Goal: Information Seeking & Learning: Learn about a topic

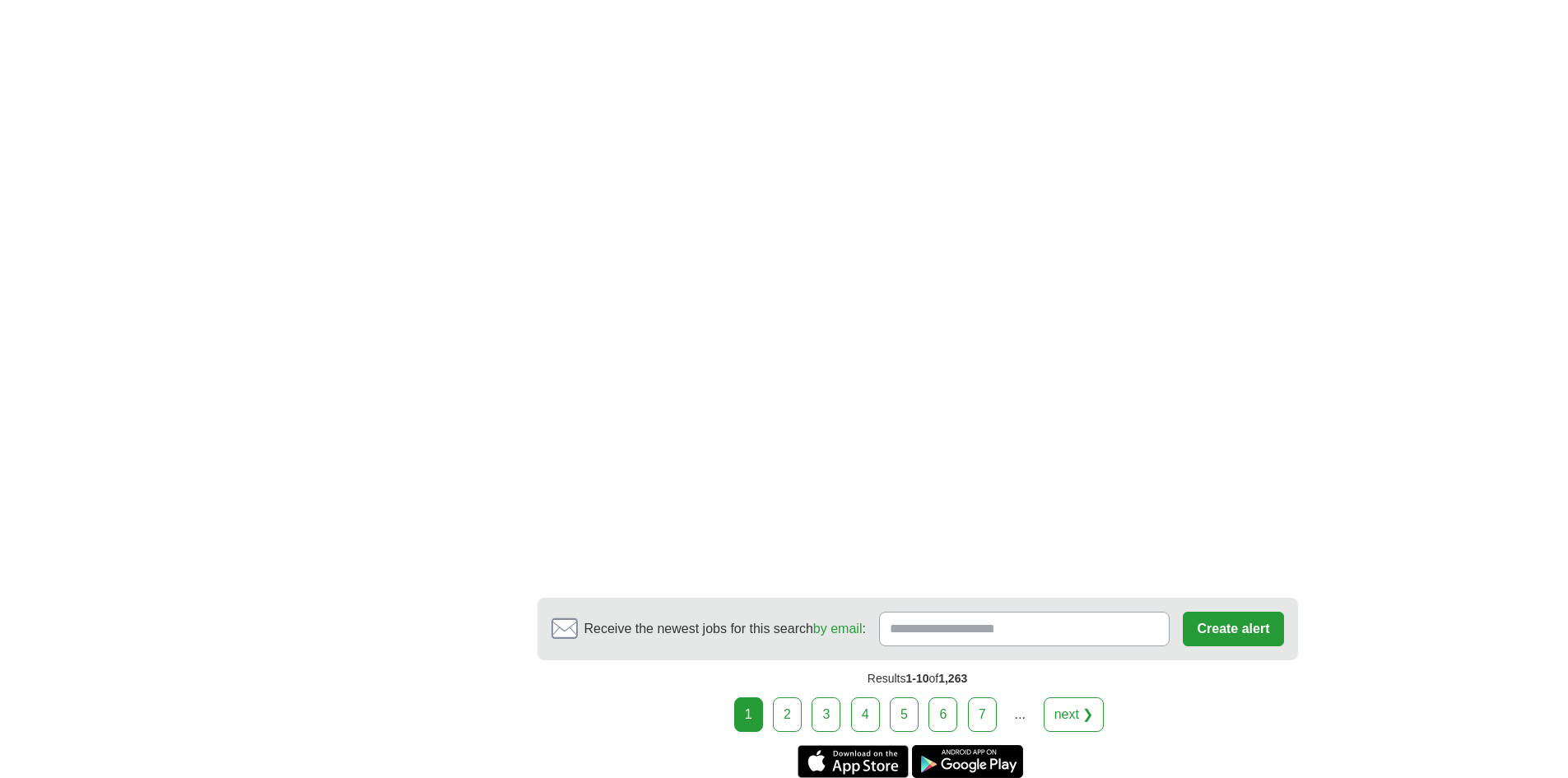
scroll to position [2387, 0]
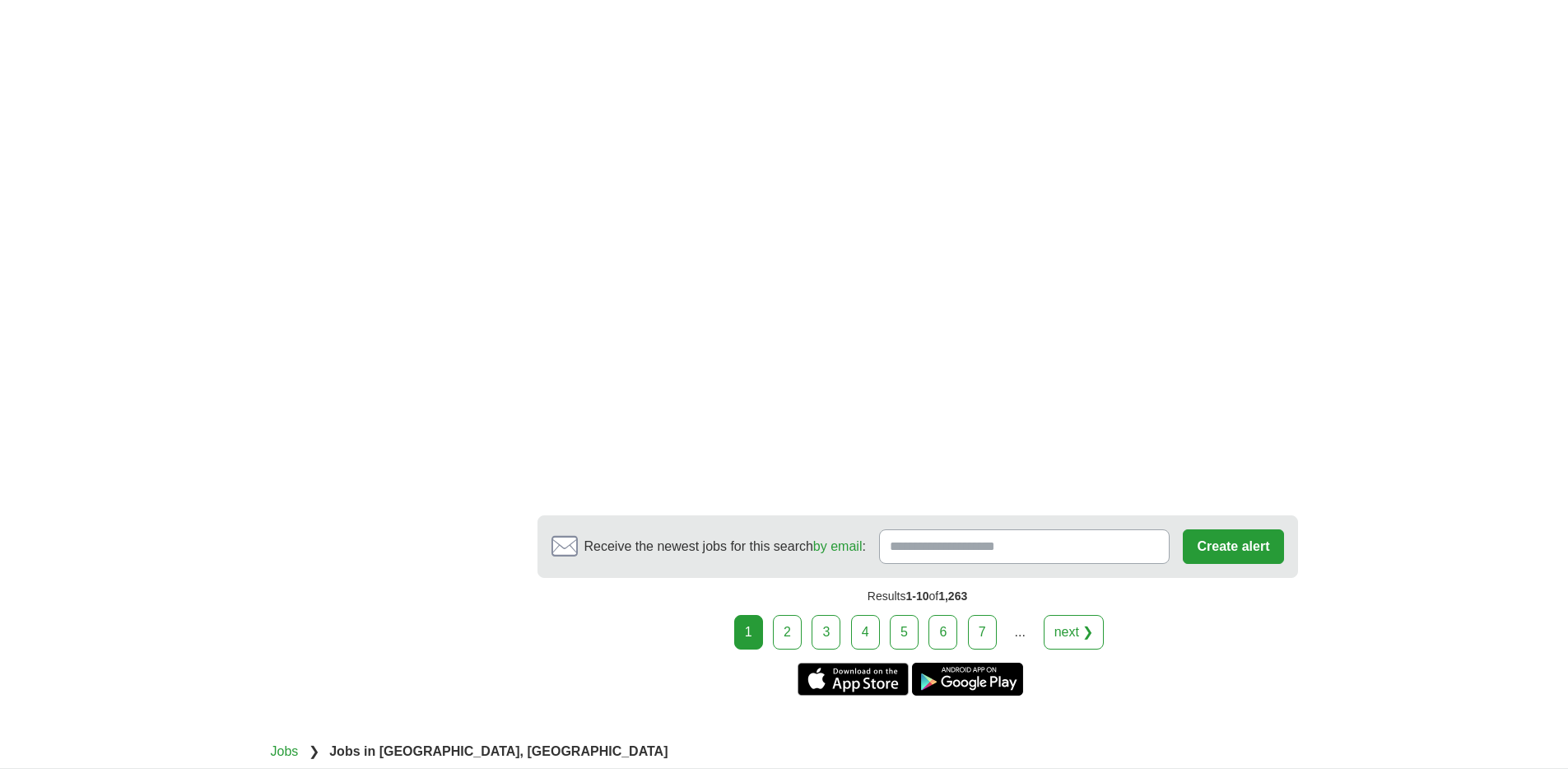
click at [787, 636] on link "2" at bounding box center [787, 632] width 29 height 34
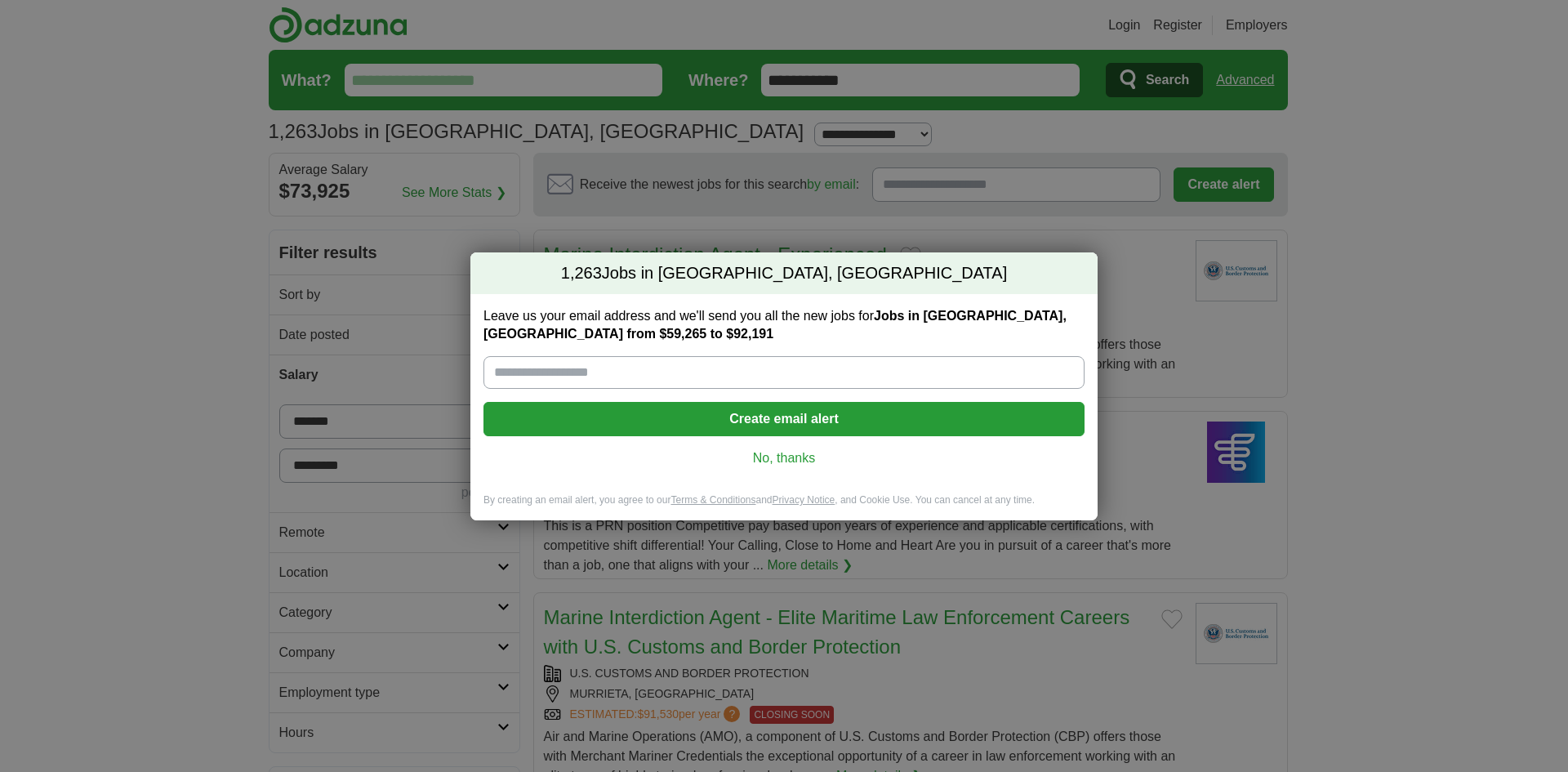
click at [572, 367] on input "Leave us your email address and we'll send you all the new jobs for Jobs in Men…" at bounding box center [783, 372] width 601 height 33
type input "**********"
click at [787, 457] on link "No, thanks" at bounding box center [784, 458] width 575 height 18
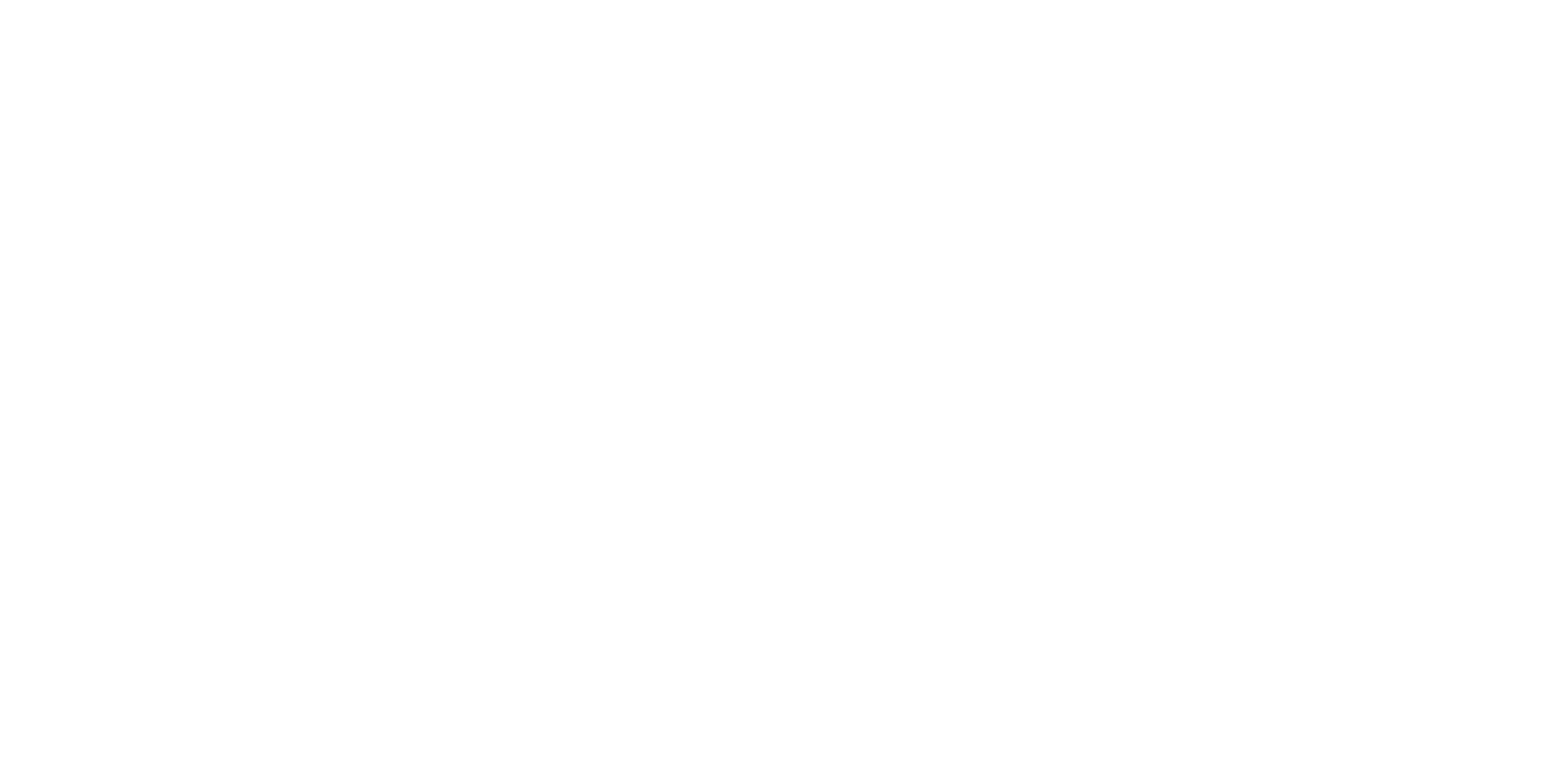
scroll to position [2963, 0]
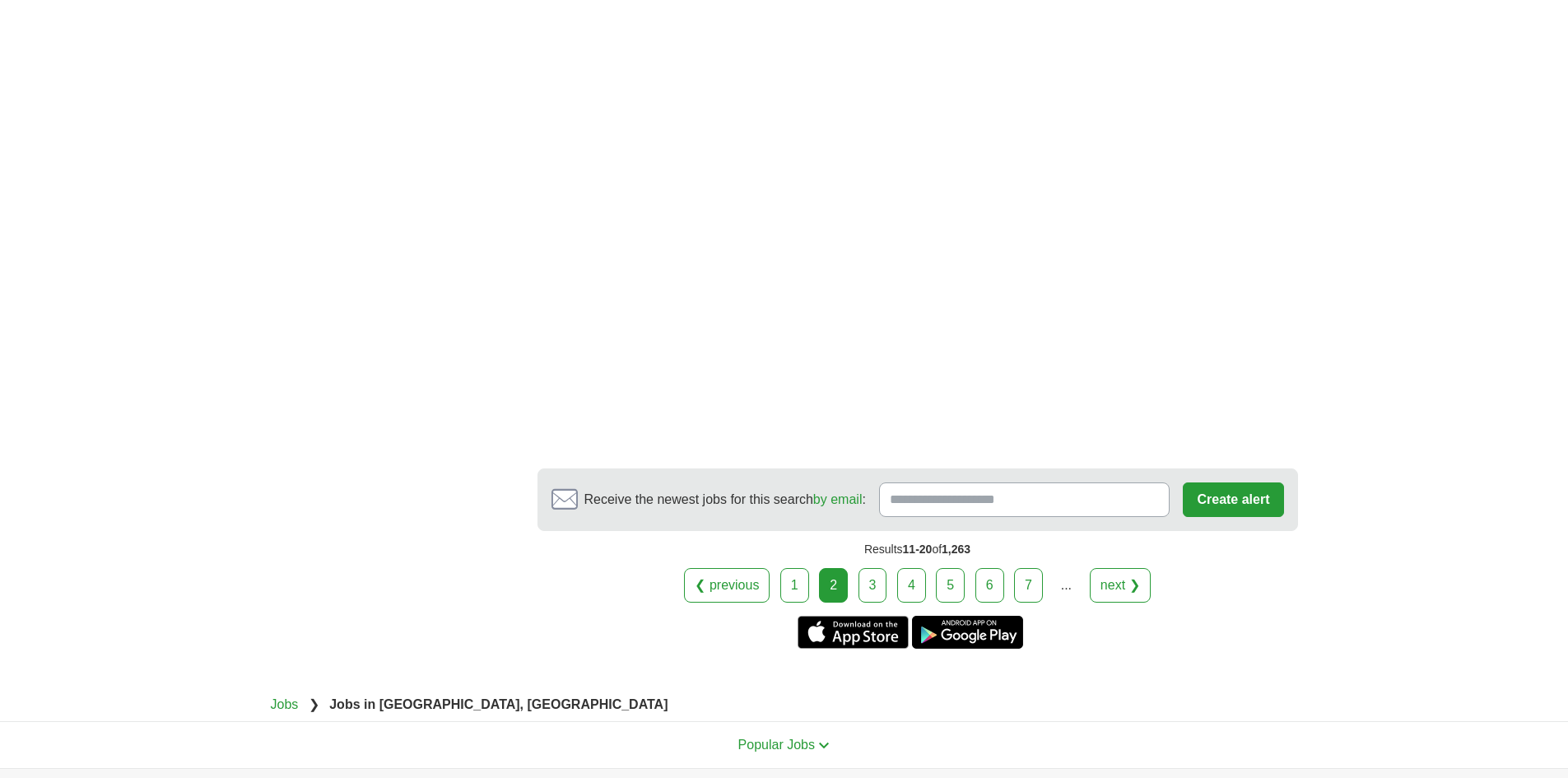
click at [876, 588] on link "3" at bounding box center [873, 585] width 29 height 34
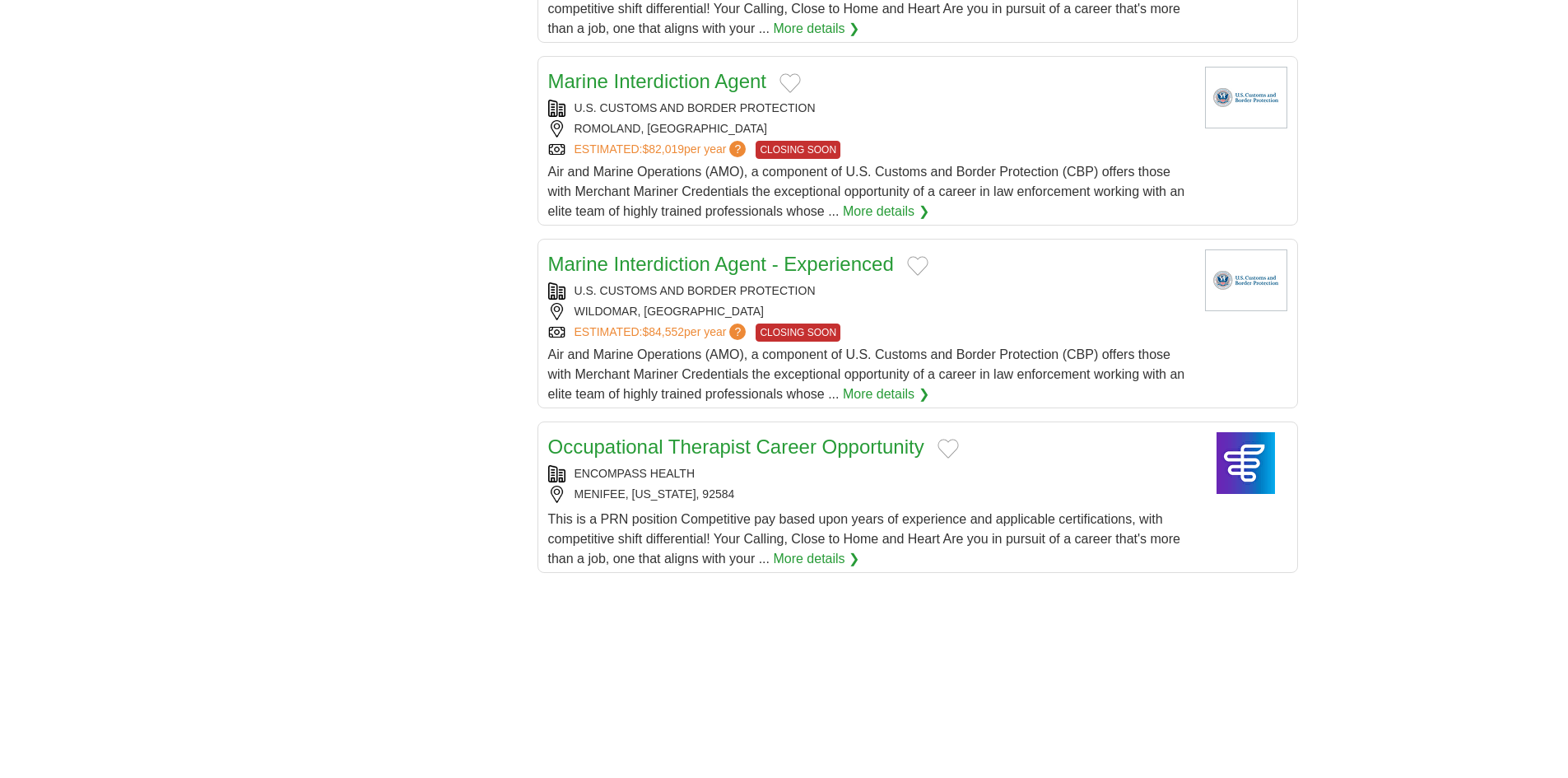
scroll to position [2057, 0]
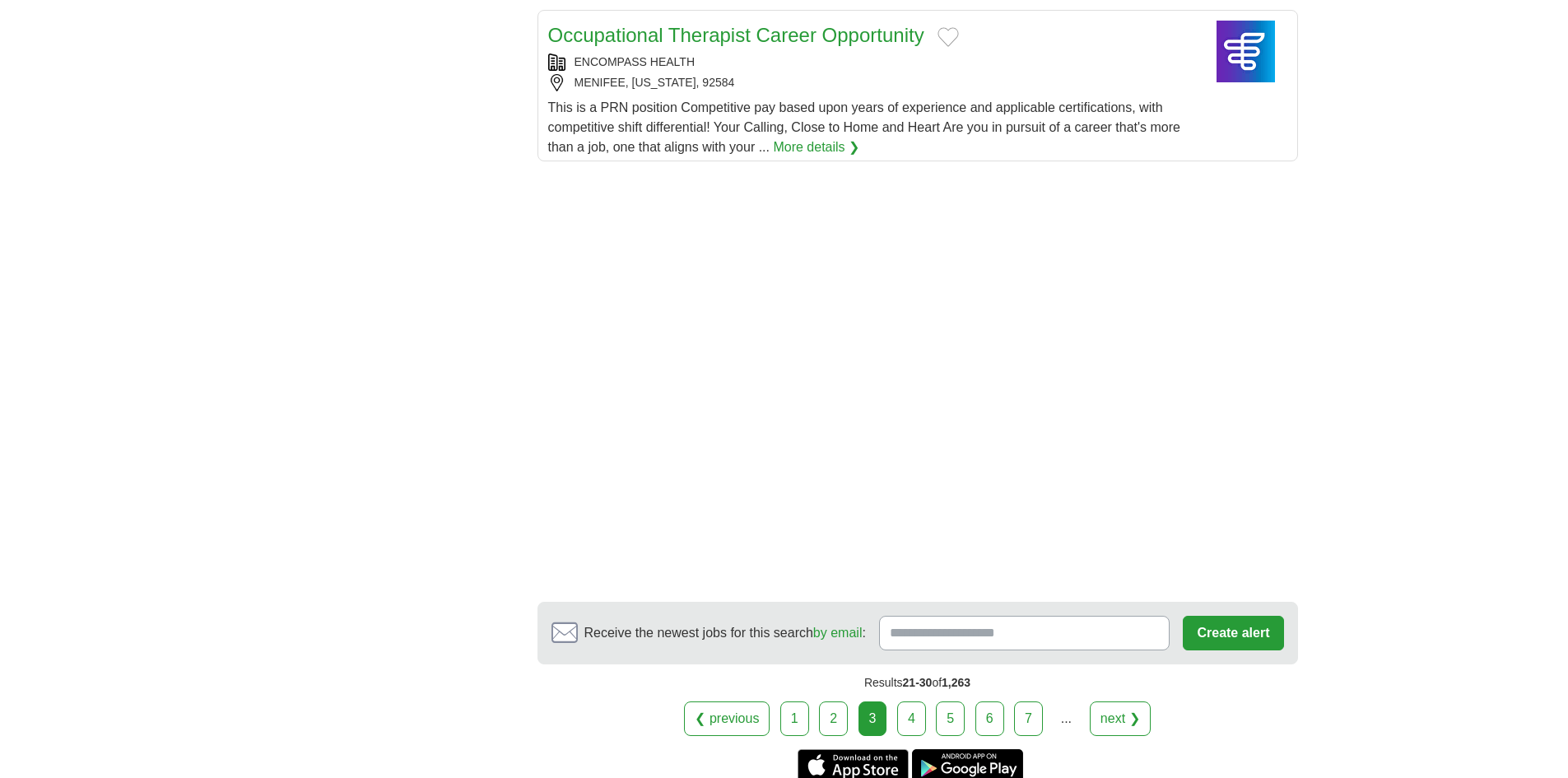
click at [911, 722] on link "4" at bounding box center [911, 718] width 29 height 34
